Goal: Task Accomplishment & Management: Complete application form

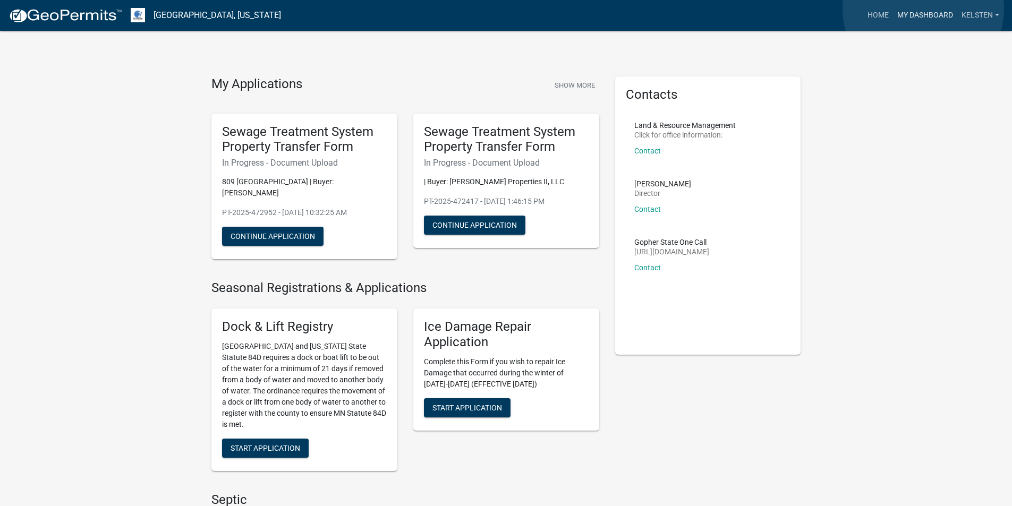
click at [923, 8] on link "My Dashboard" at bounding box center [925, 15] width 64 height 20
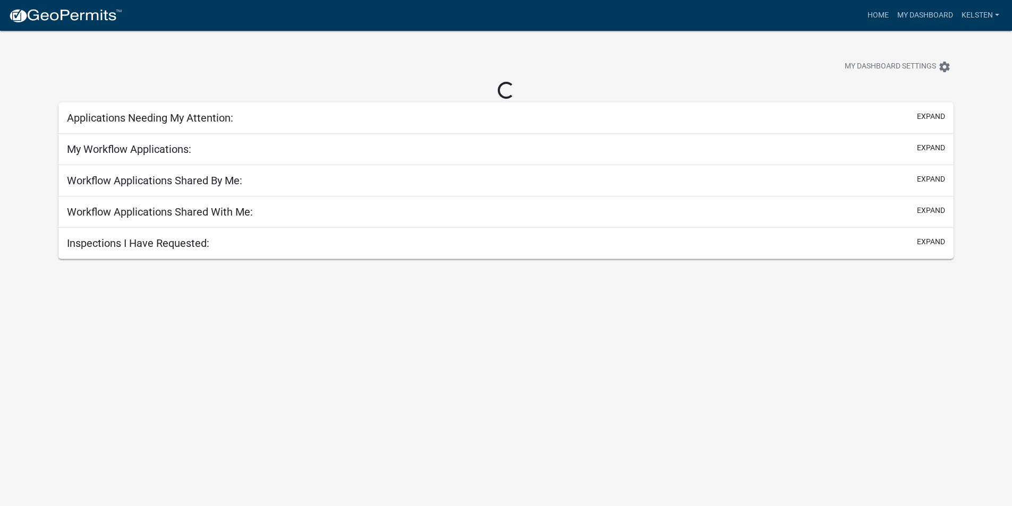
select select "3: 100"
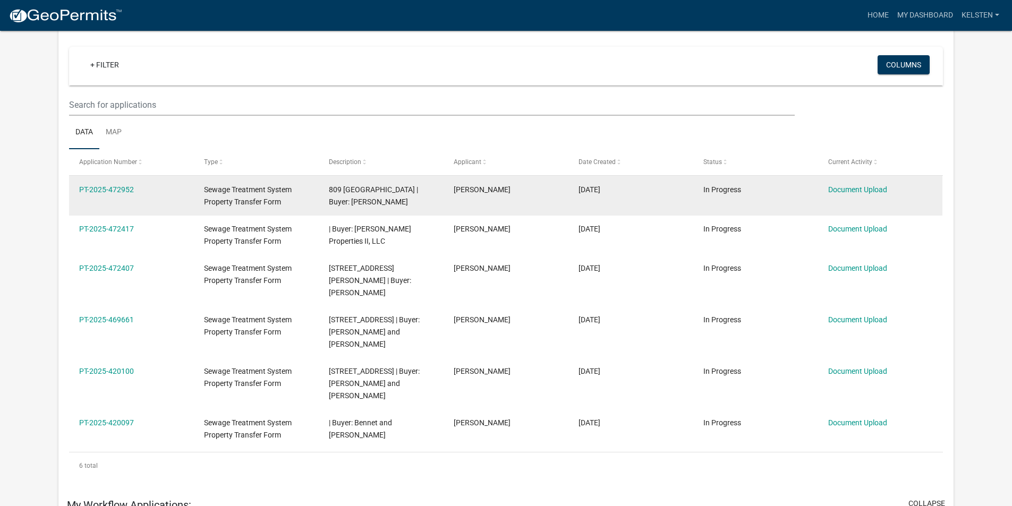
scroll to position [35, 0]
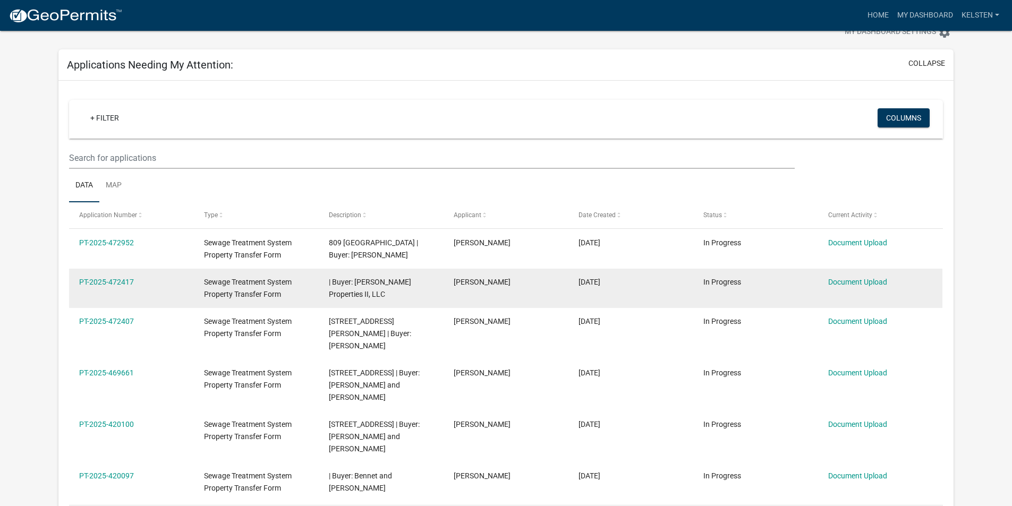
click at [111, 275] on datatable-body-cell "PT-2025-472417" at bounding box center [131, 288] width 125 height 39
click at [109, 279] on link "PT-2025-472417" at bounding box center [106, 282] width 55 height 8
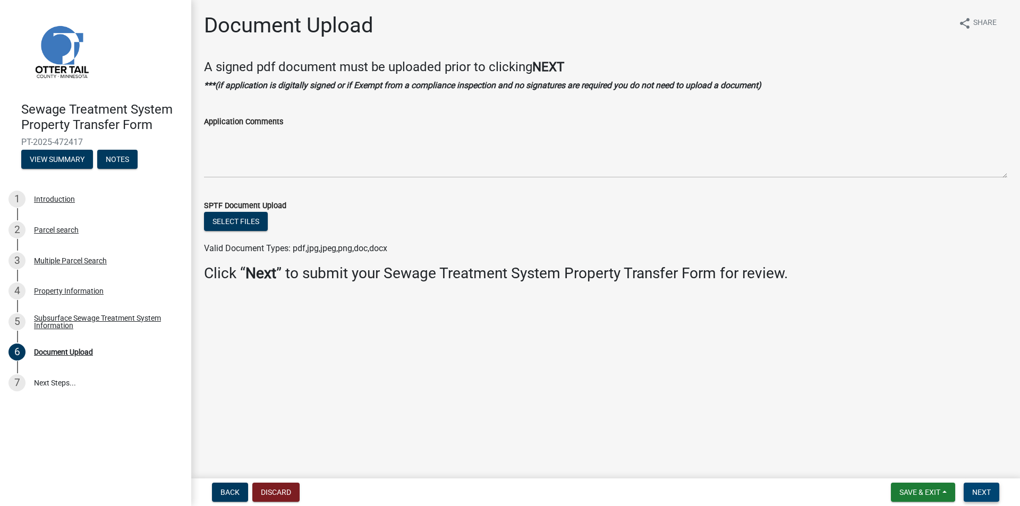
click at [979, 491] on span "Next" at bounding box center [981, 492] width 19 height 8
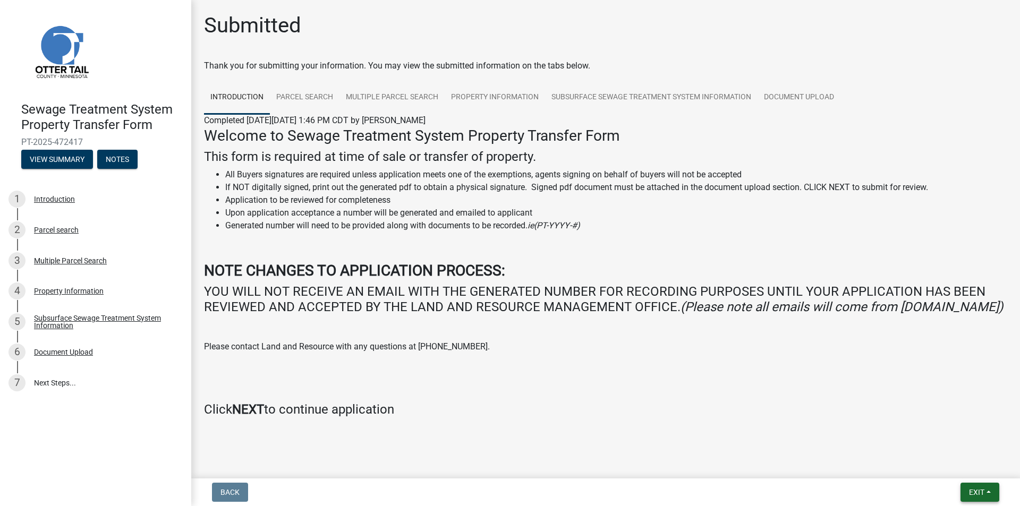
click at [931, 488] on div "Back Exit Save Save & Exit" at bounding box center [605, 492] width 811 height 19
click at [971, 490] on span "Exit" at bounding box center [976, 492] width 15 height 8
click at [942, 468] on button "Save & Exit" at bounding box center [956, 464] width 85 height 25
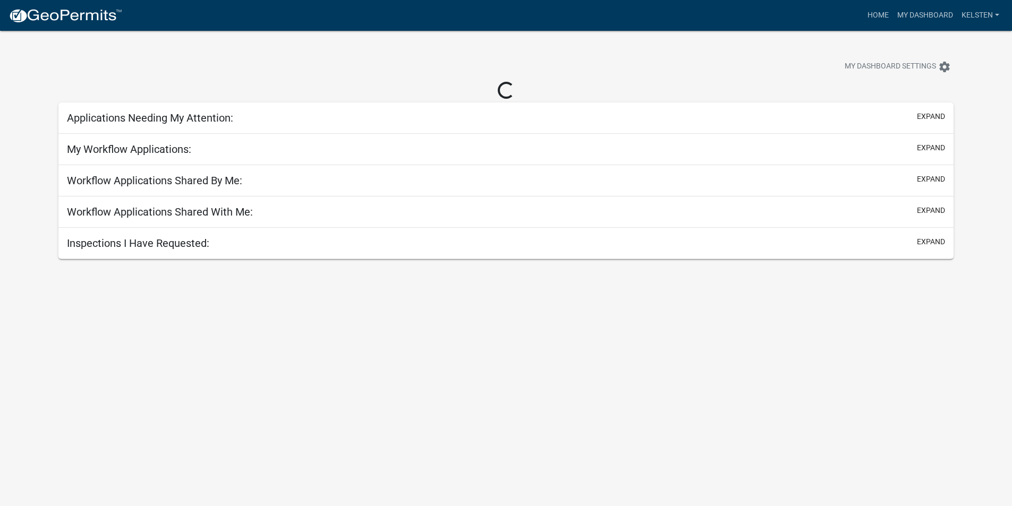
select select "3: 100"
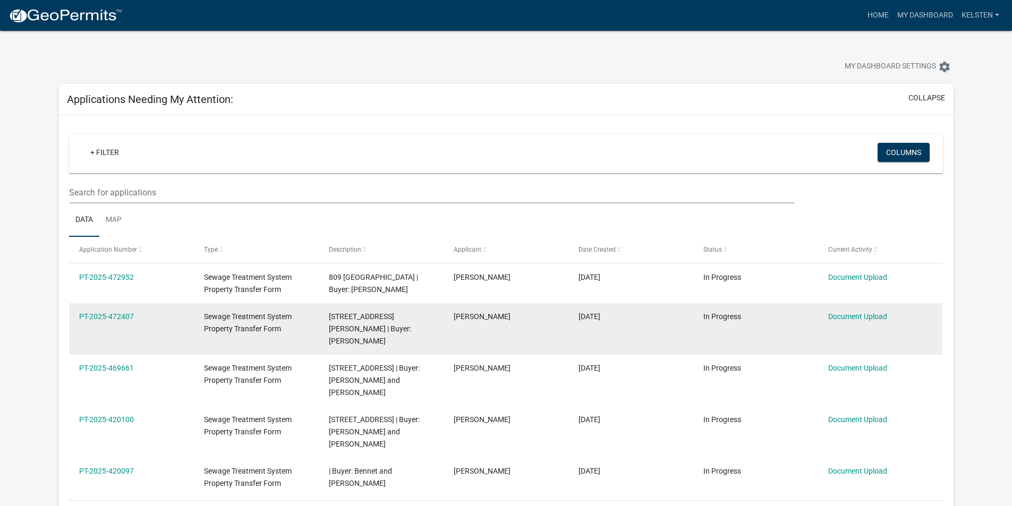
click at [133, 310] on datatable-body-cell "PT-2025-472407" at bounding box center [131, 329] width 125 height 52
click at [124, 314] on link "PT-2025-472407" at bounding box center [106, 316] width 55 height 8
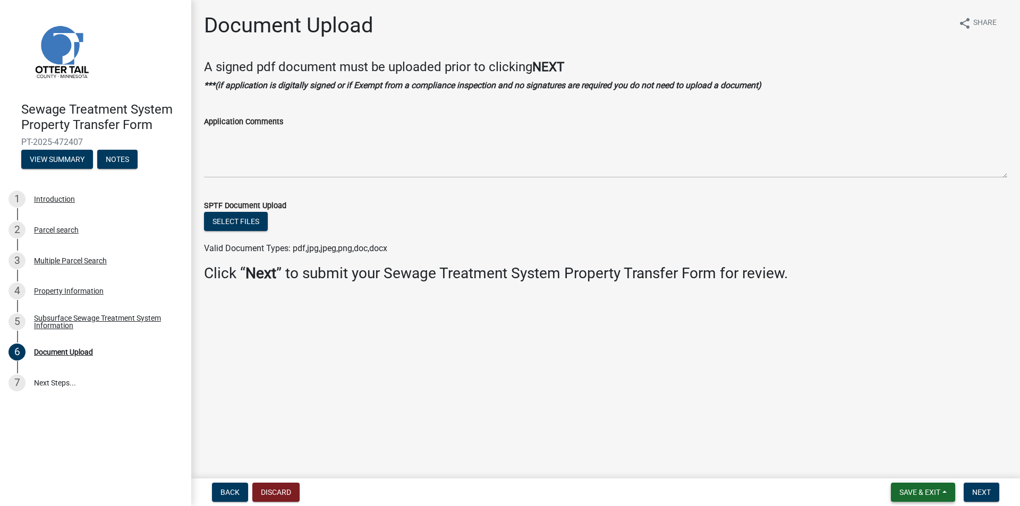
drag, startPoint x: 942, startPoint y: 494, endPoint x: 999, endPoint y: 463, distance: 65.6
click at [999, 463] on wm-app "Sewage Treatment System Property Transfer Form PT-2025-472407 View Summary Note…" at bounding box center [510, 253] width 1020 height 506
click at [989, 492] on span "Next" at bounding box center [981, 492] width 19 height 8
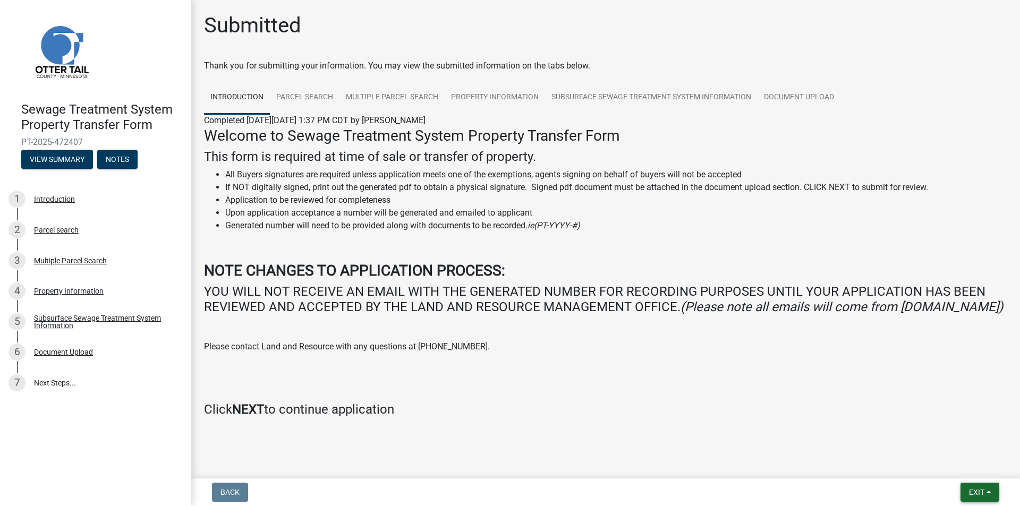
click at [968, 486] on button "Exit" at bounding box center [979, 492] width 39 height 19
click at [961, 461] on button "Save & Exit" at bounding box center [956, 464] width 85 height 25
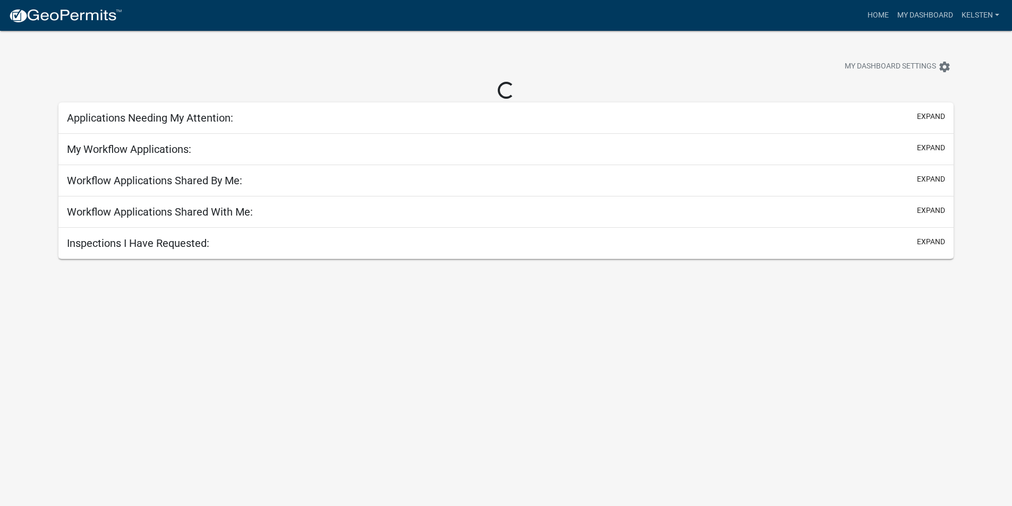
select select "3: 100"
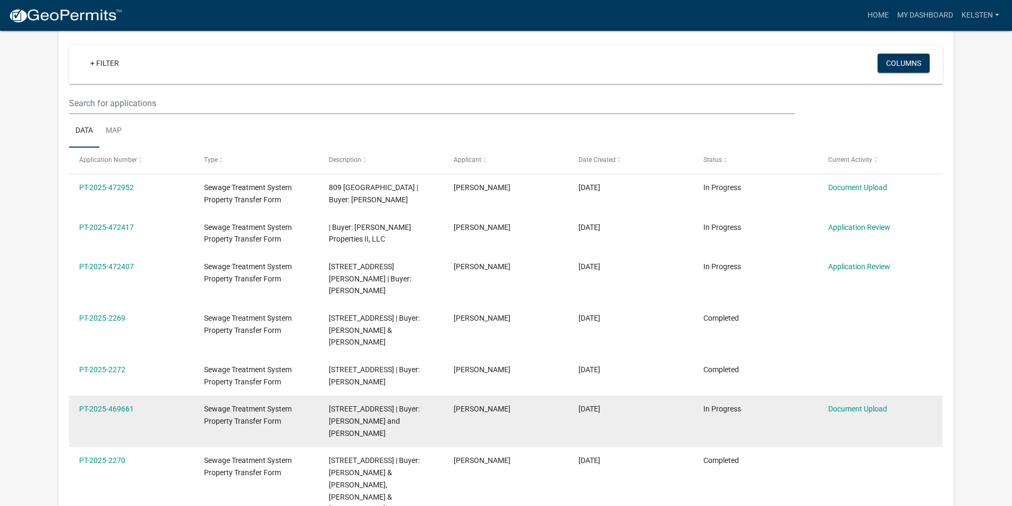
scroll to position [531, 0]
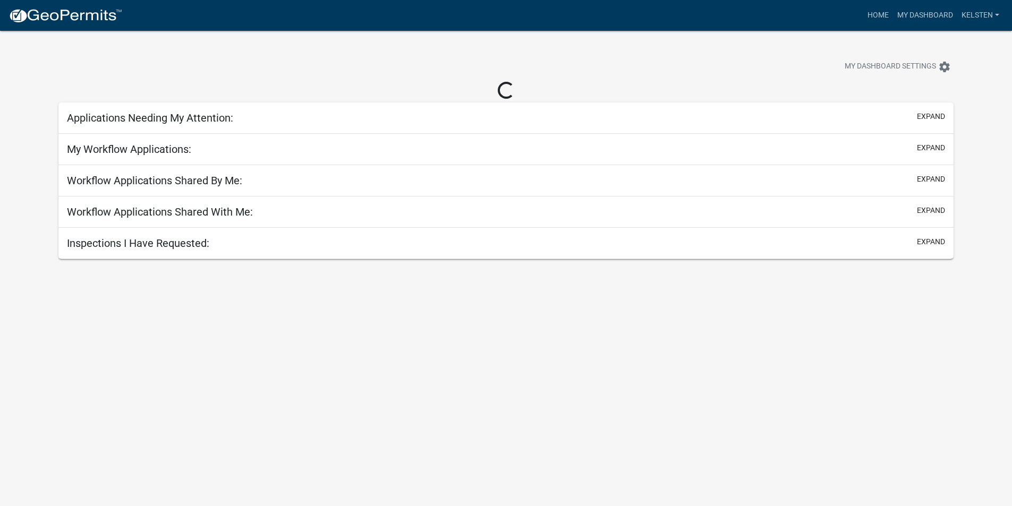
select select "3: 100"
